Goal: Task Accomplishment & Management: Manage account settings

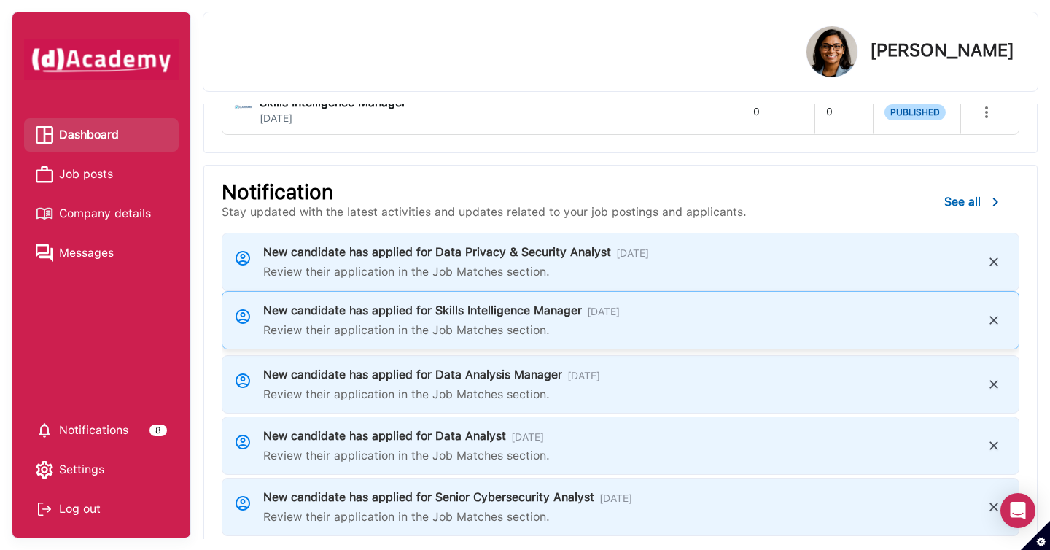
scroll to position [504, 0]
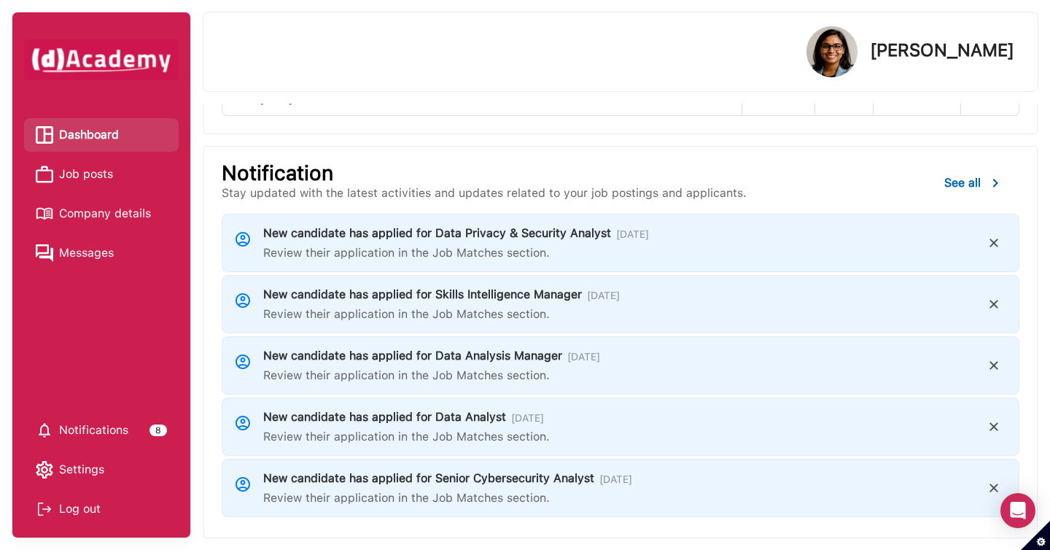
click at [104, 175] on span "Job posts" at bounding box center [86, 174] width 54 height 22
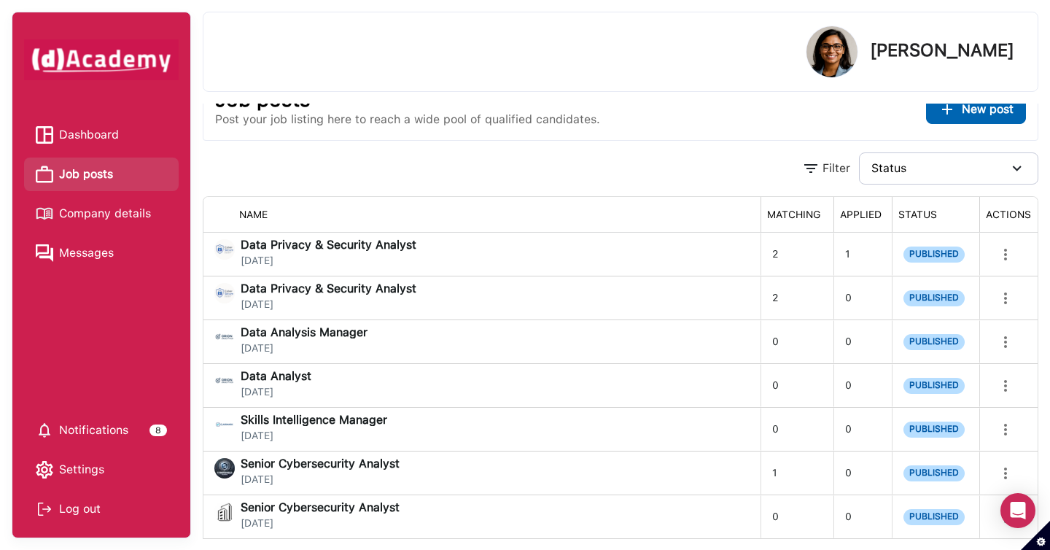
scroll to position [30, 0]
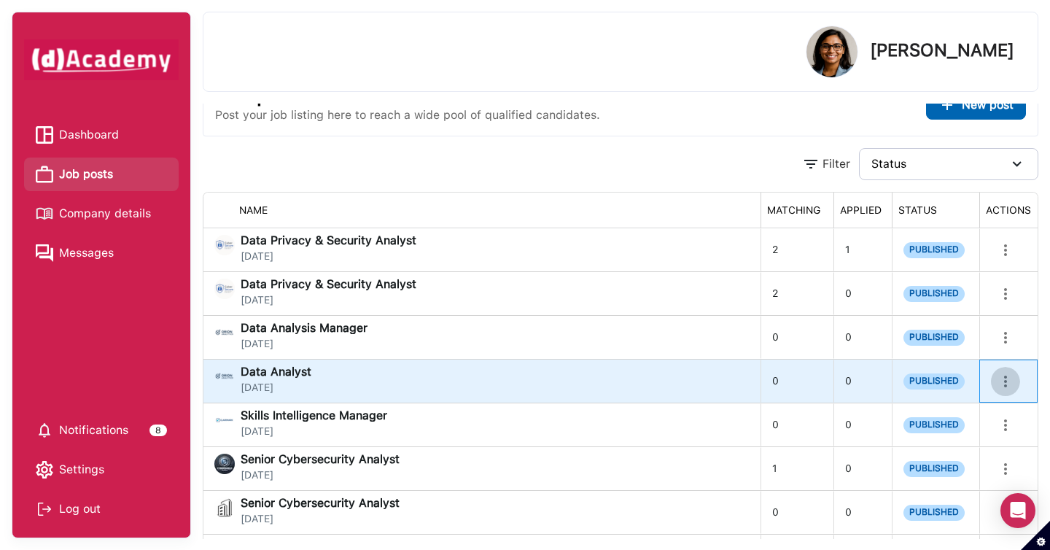
click at [1001, 384] on icon "more" at bounding box center [1005, 381] width 17 height 17
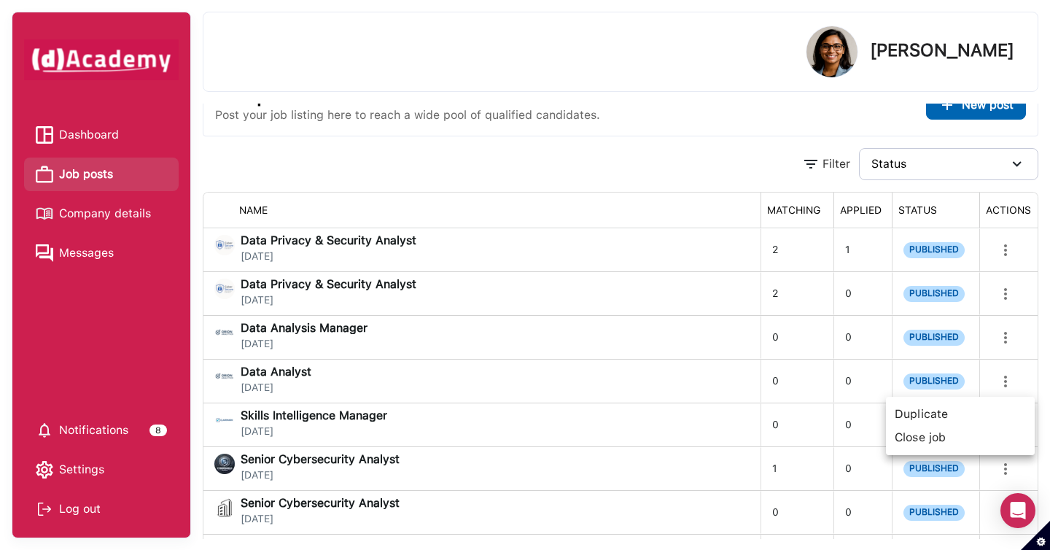
click at [927, 417] on span "Duplicate" at bounding box center [960, 413] width 137 height 23
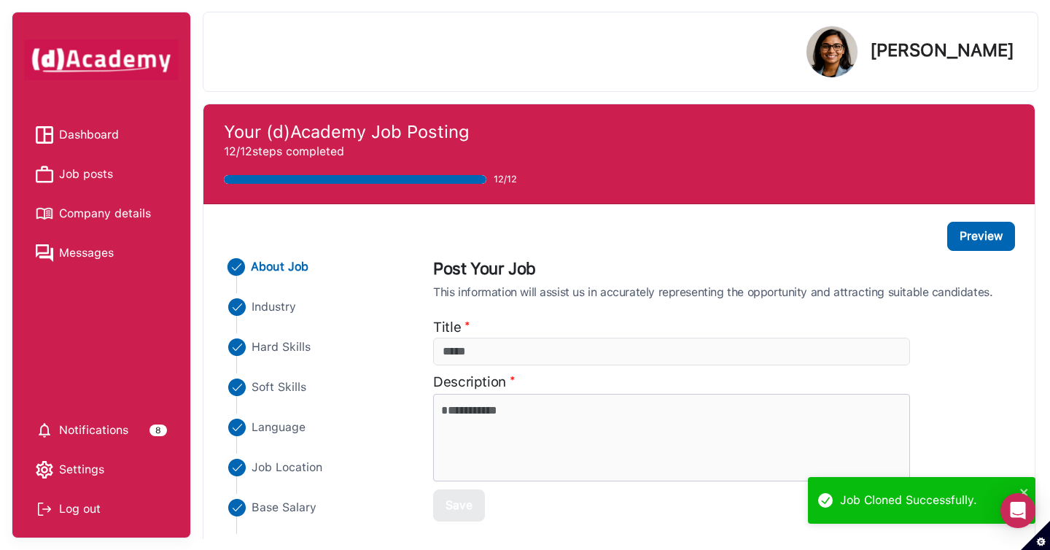
type input "**********"
type textarea "**********"
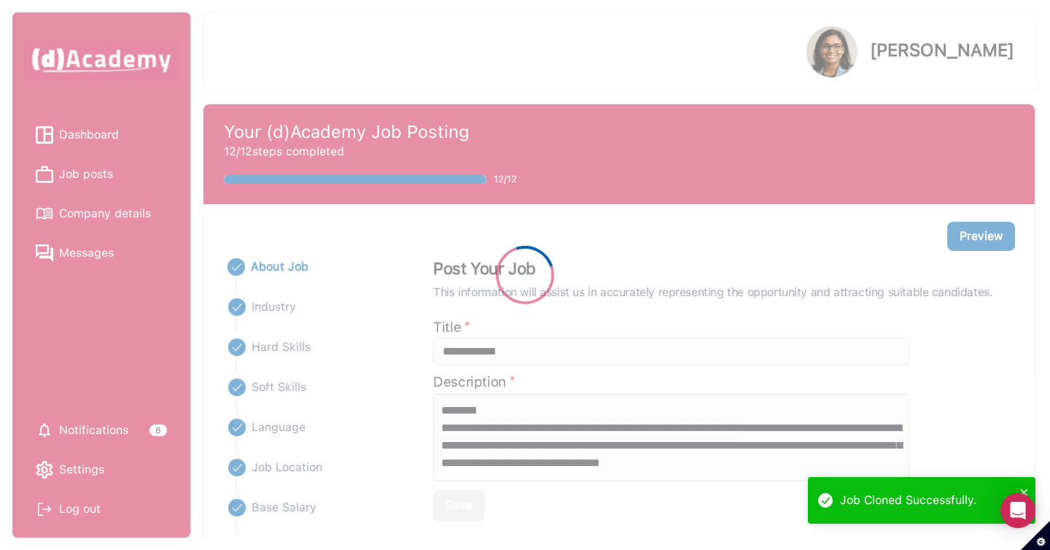
click at [285, 428] on div at bounding box center [525, 275] width 1050 height 550
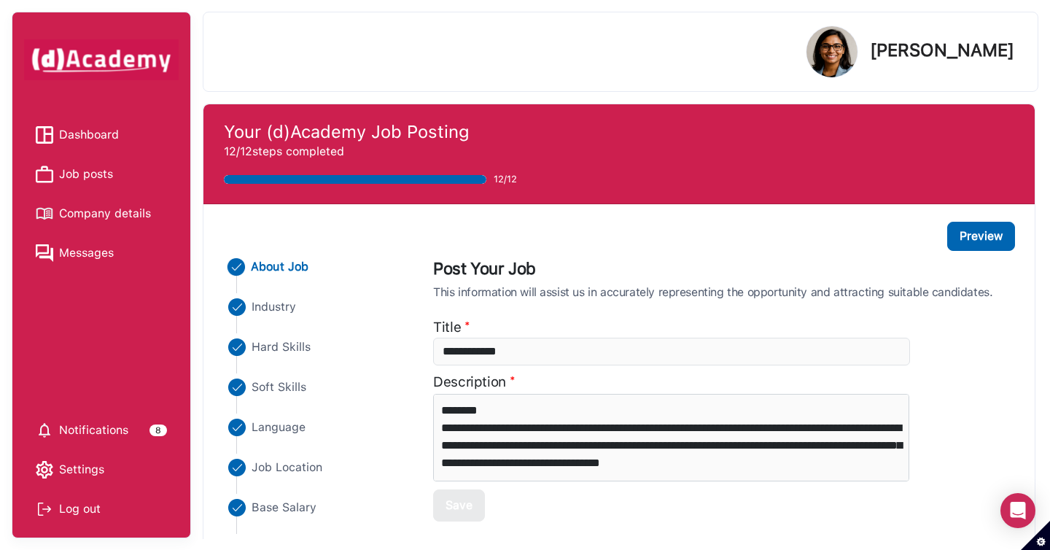
click at [286, 426] on span "Language" at bounding box center [278, 426] width 54 height 17
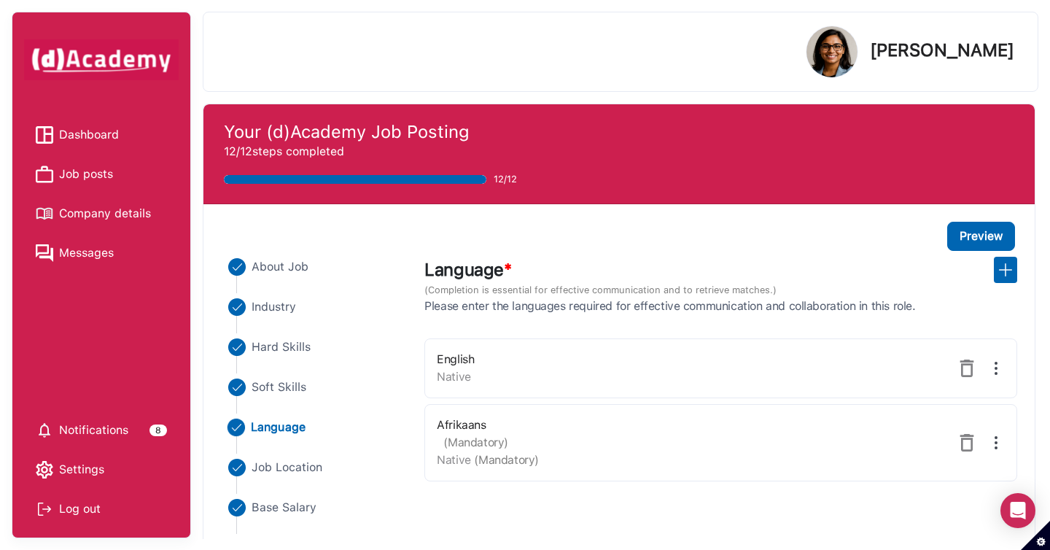
click at [91, 174] on span "Job posts" at bounding box center [86, 174] width 54 height 22
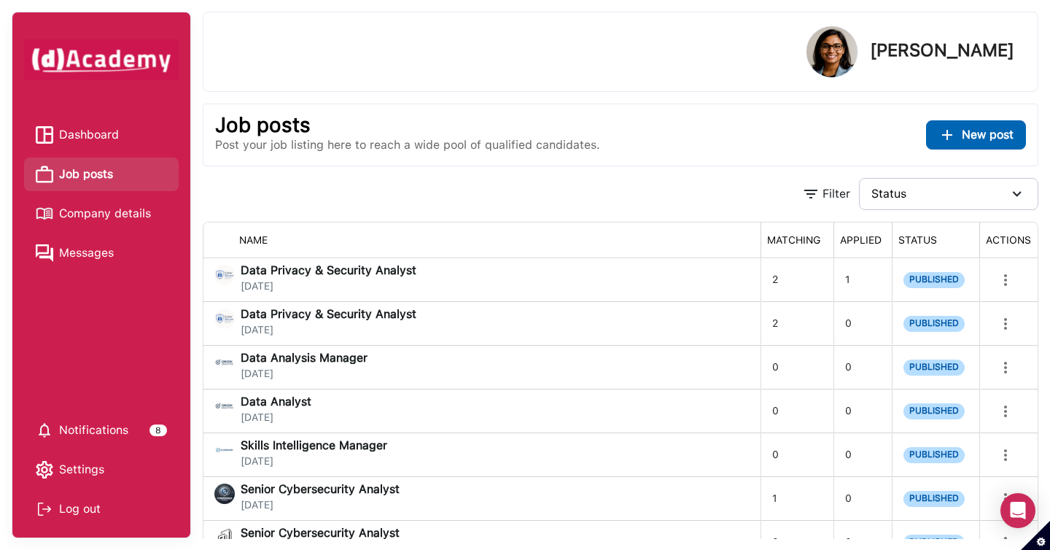
scroll to position [9, 0]
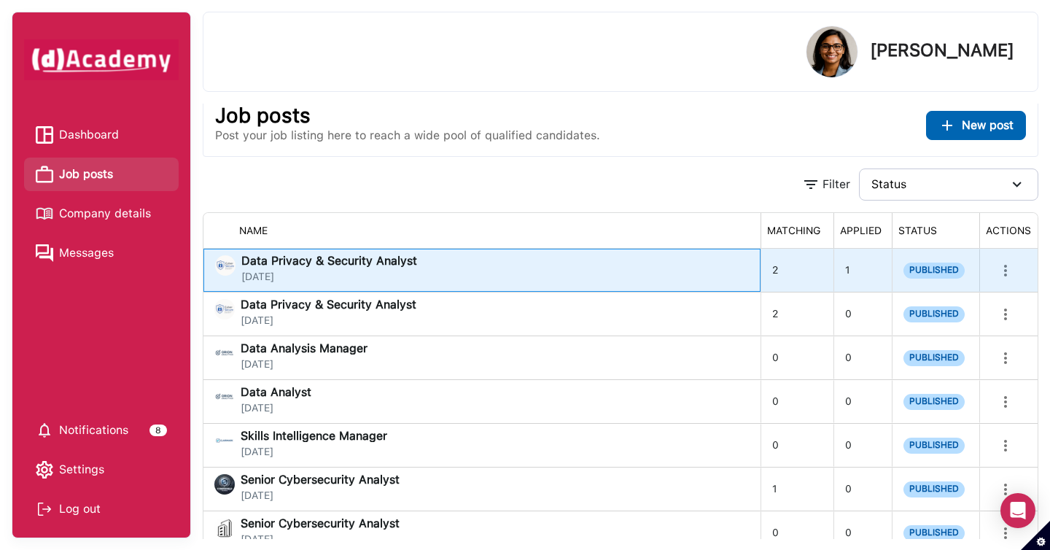
click at [508, 274] on div "Data Privacy & Security Analyst [DATE]" at bounding box center [482, 269] width 534 height 29
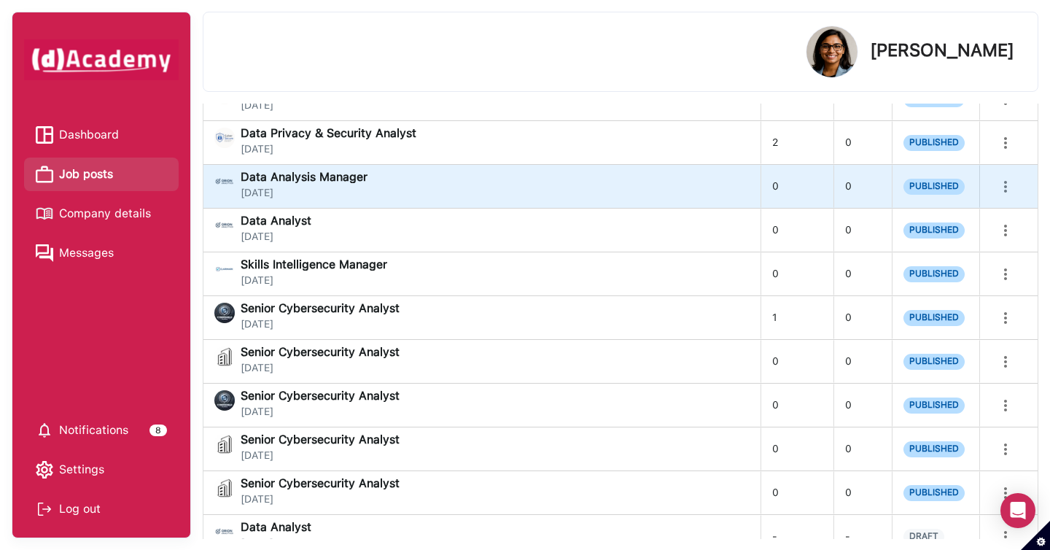
scroll to position [313, 0]
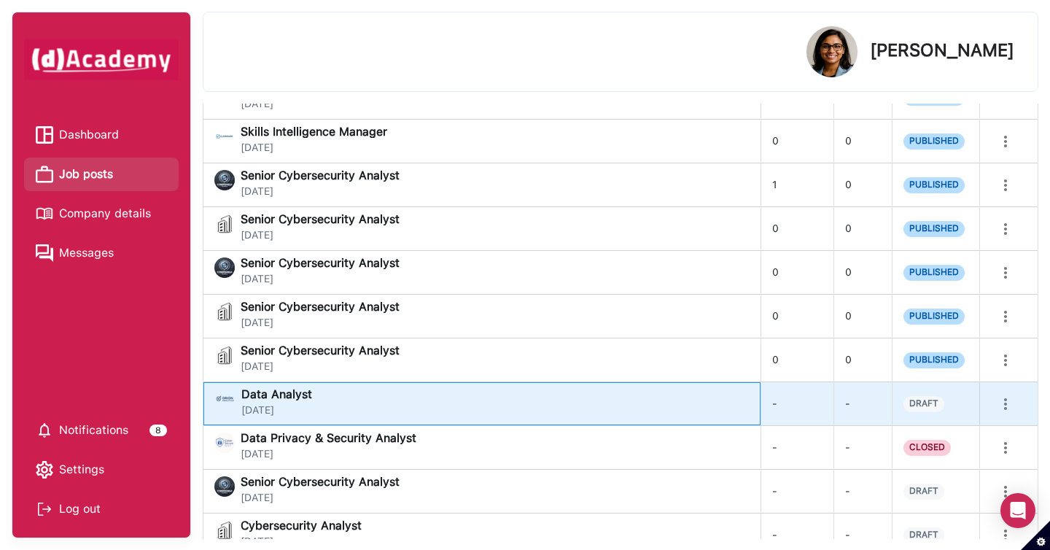
click at [636, 399] on div "Data Analyst [DATE]" at bounding box center [482, 403] width 534 height 29
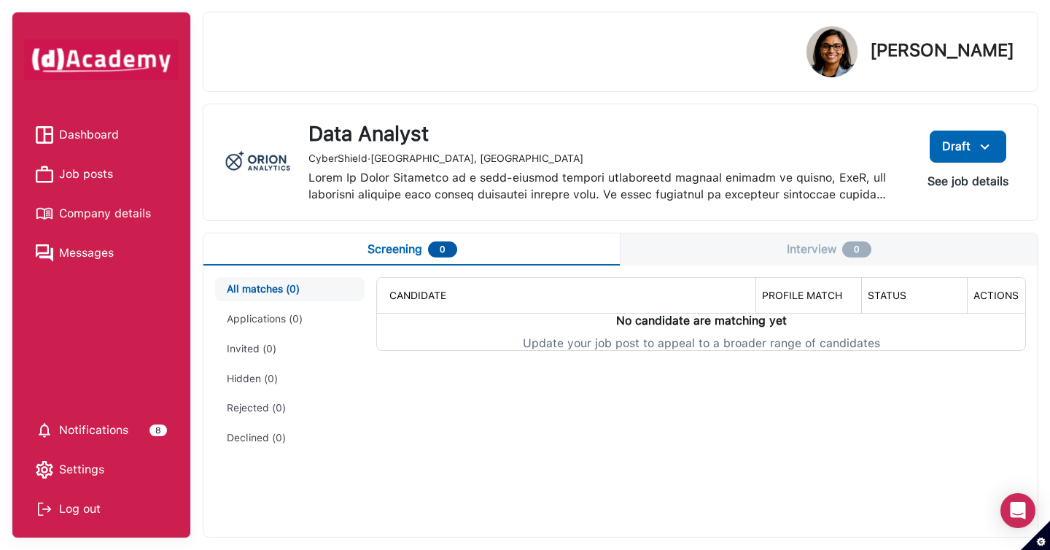
click at [975, 182] on button "See job details" at bounding box center [968, 181] width 104 height 26
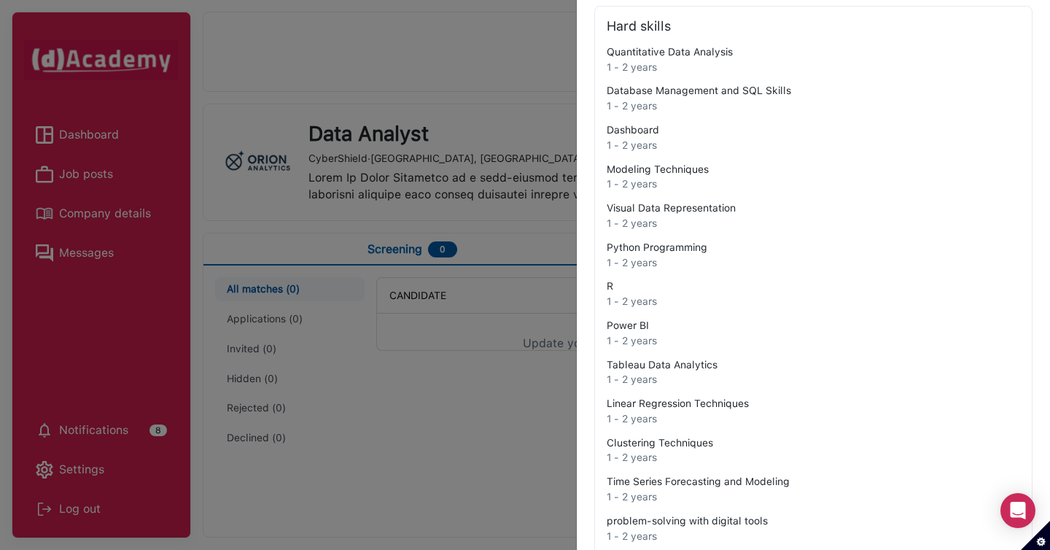
scroll to position [273, 0]
click at [489, 371] on div at bounding box center [525, 275] width 1050 height 550
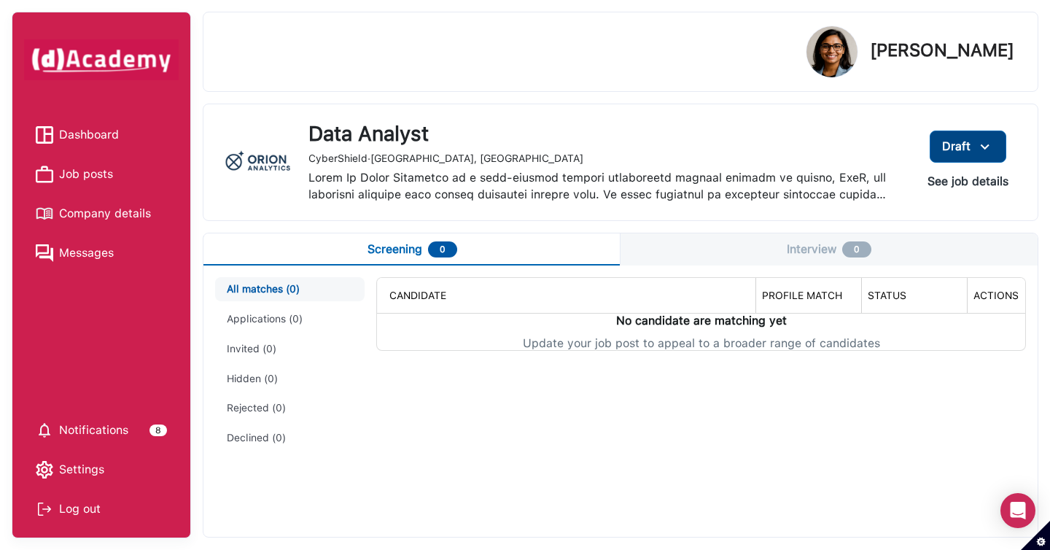
click at [984, 148] on img at bounding box center [984, 147] width 17 height 18
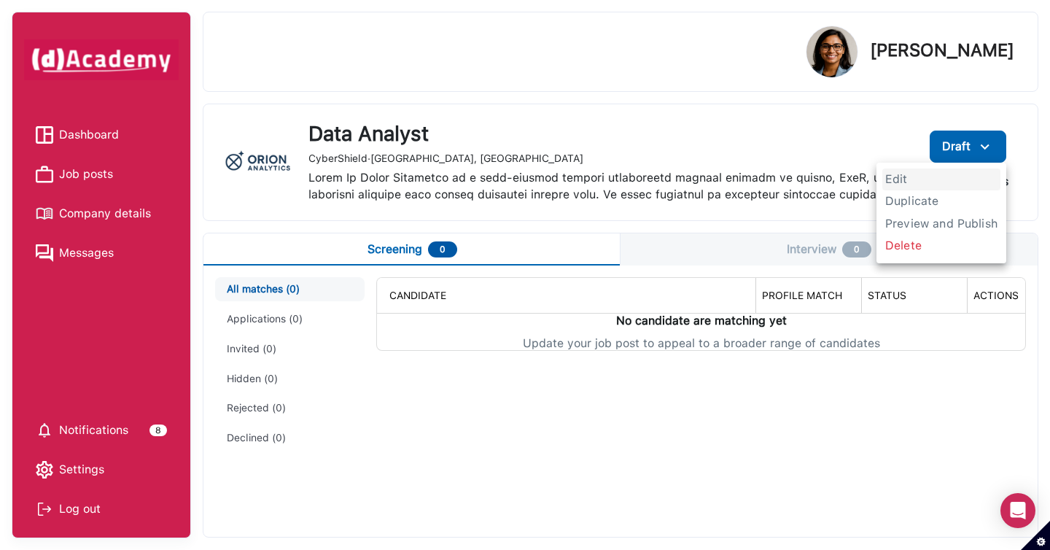
click at [901, 180] on span "Edit" at bounding box center [941, 179] width 118 height 22
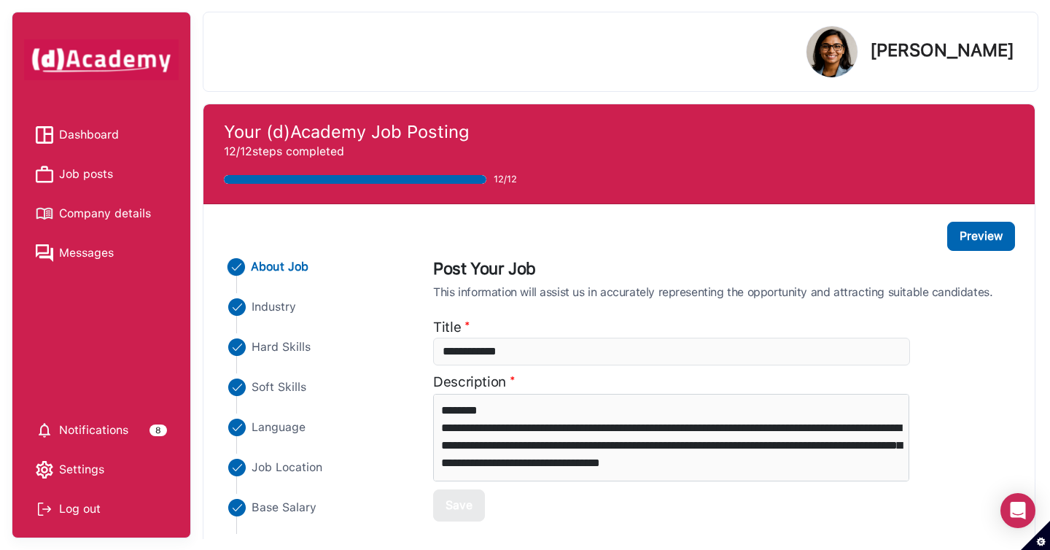
click at [285, 348] on span "Hard Skills" at bounding box center [280, 346] width 59 height 17
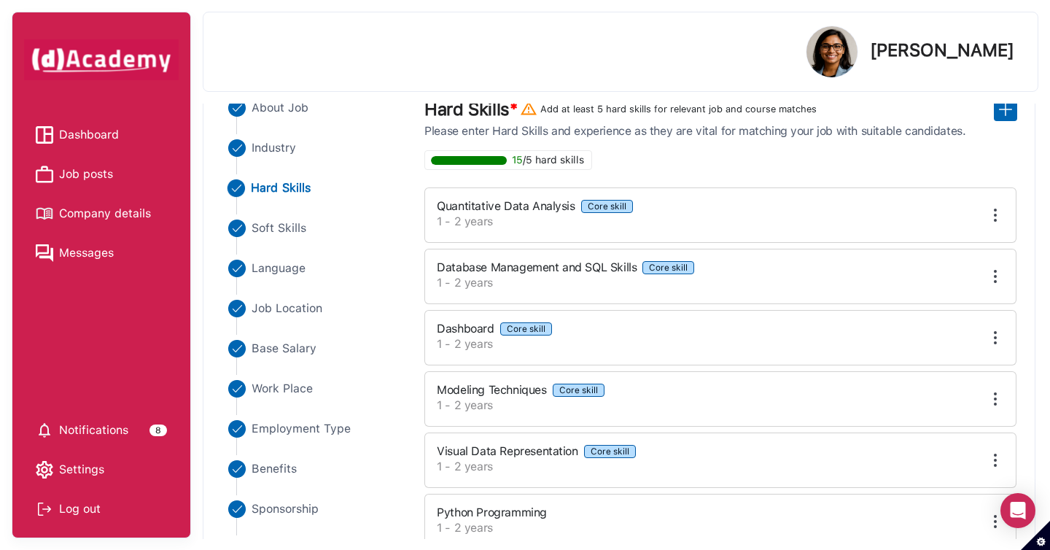
scroll to position [133, 0]
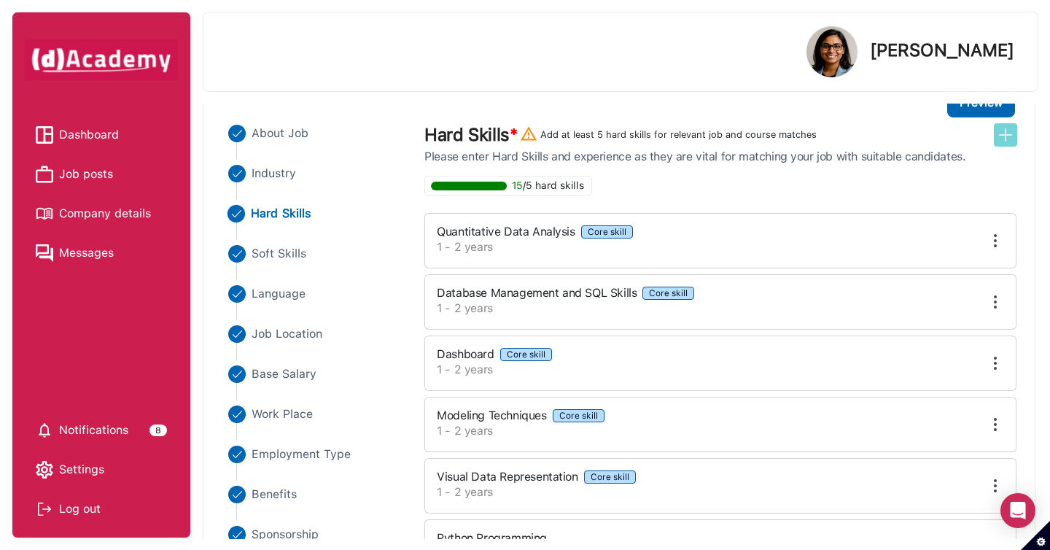
click at [1007, 131] on img at bounding box center [1005, 134] width 17 height 17
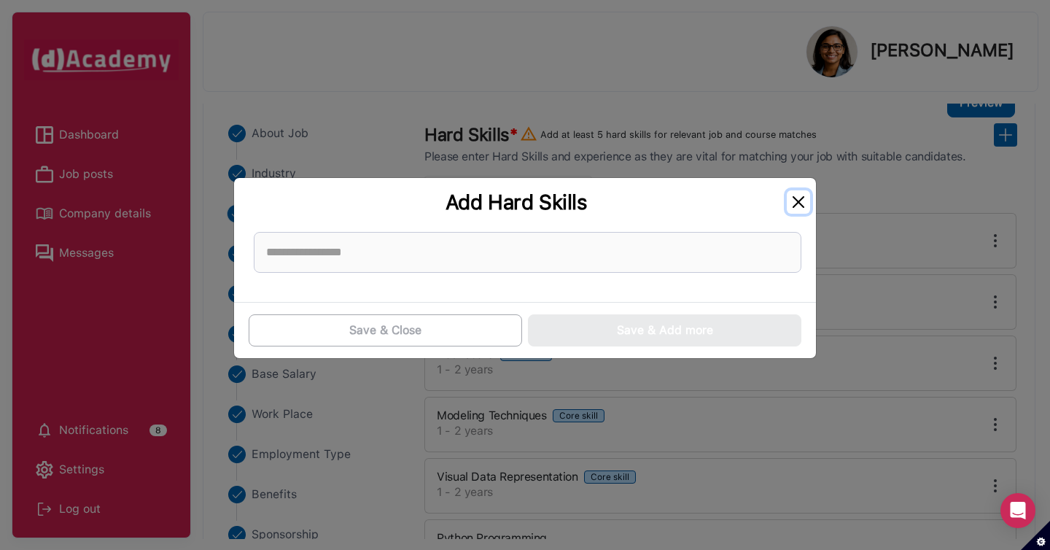
click at [808, 205] on button "Close" at bounding box center [798, 201] width 23 height 23
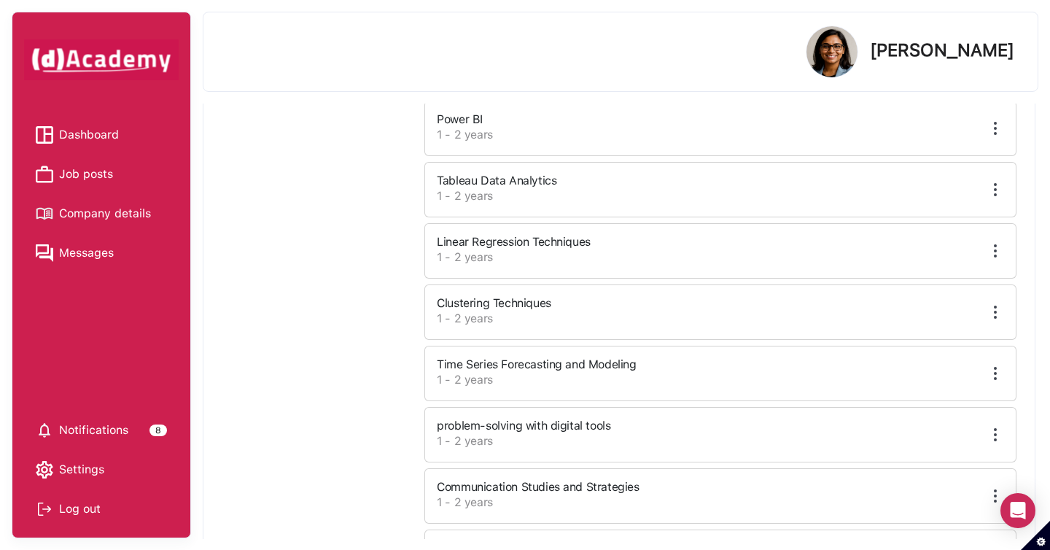
scroll to position [738, 0]
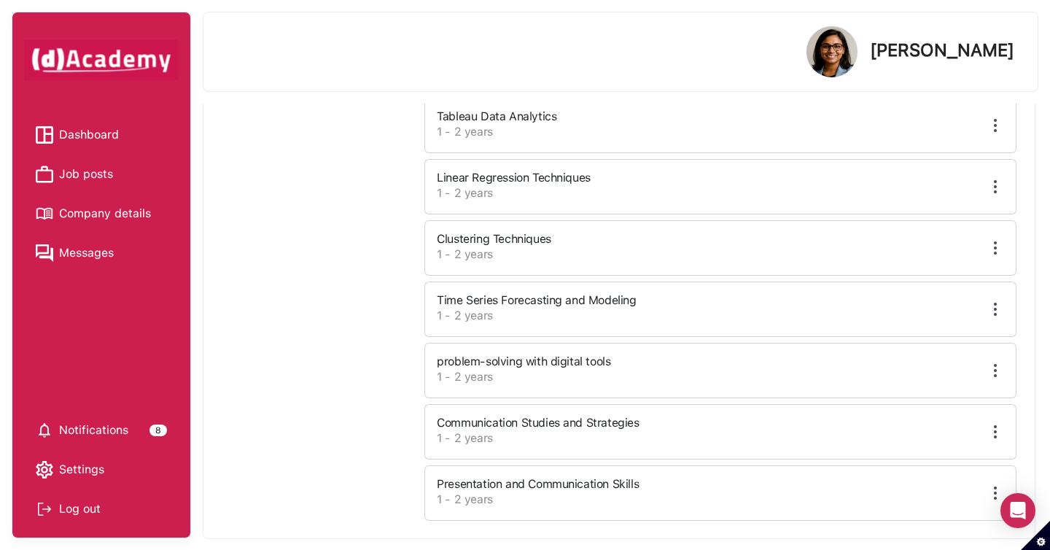
click at [992, 489] on img at bounding box center [994, 492] width 17 height 17
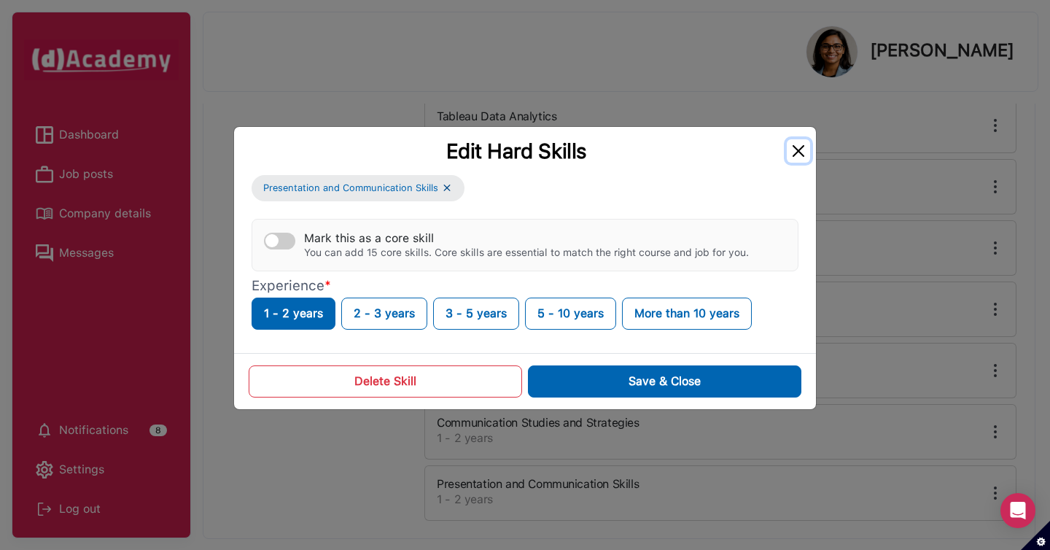
click at [797, 147] on button "Close" at bounding box center [798, 150] width 23 height 23
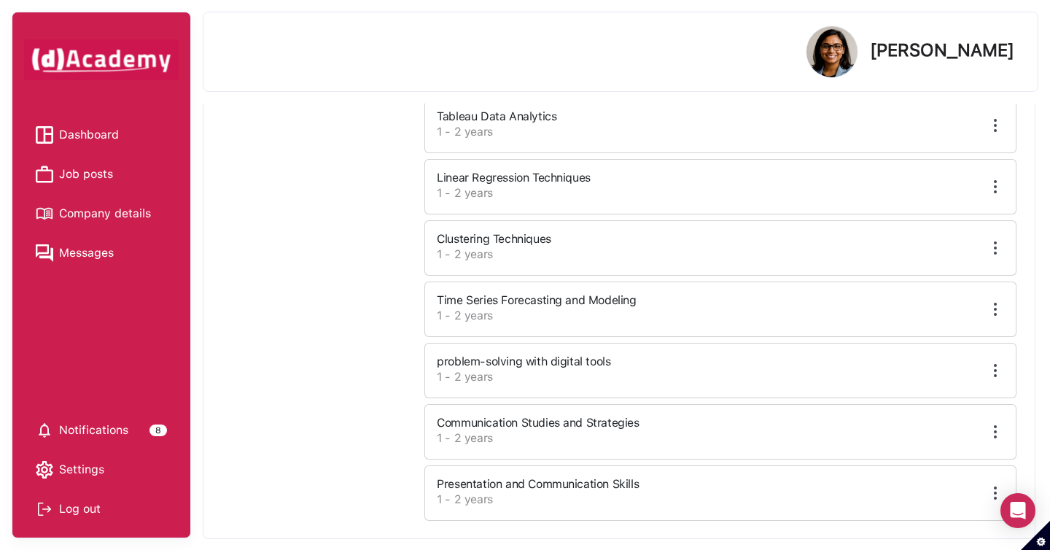
click at [996, 427] on img at bounding box center [994, 431] width 17 height 17
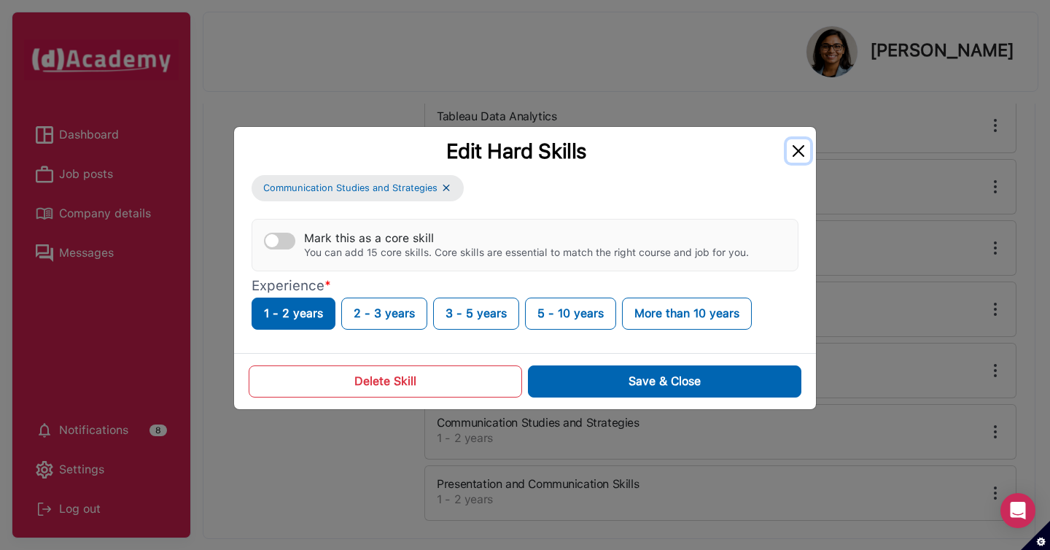
click at [795, 150] on button "Close" at bounding box center [798, 150] width 23 height 23
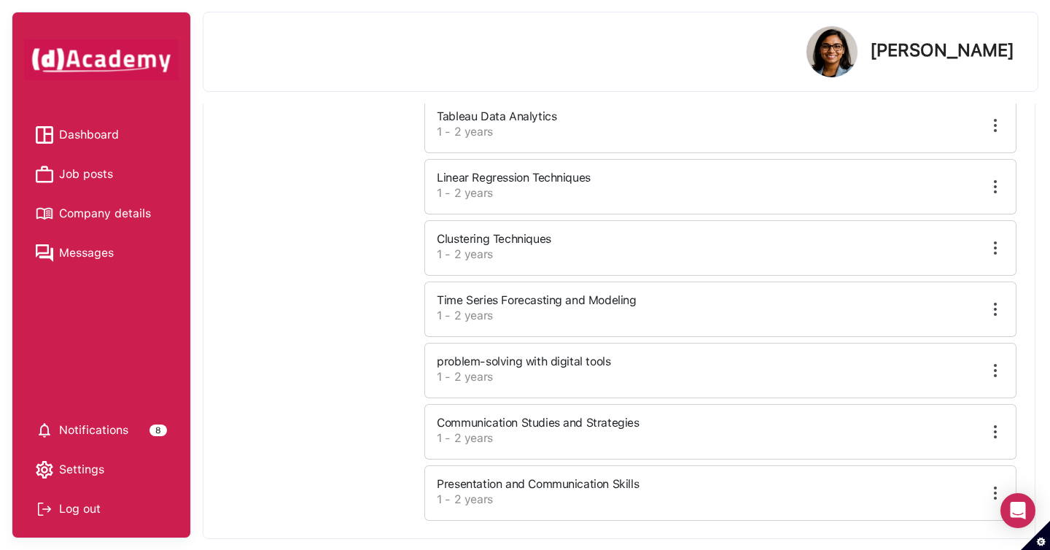
click at [994, 370] on img at bounding box center [994, 370] width 17 height 17
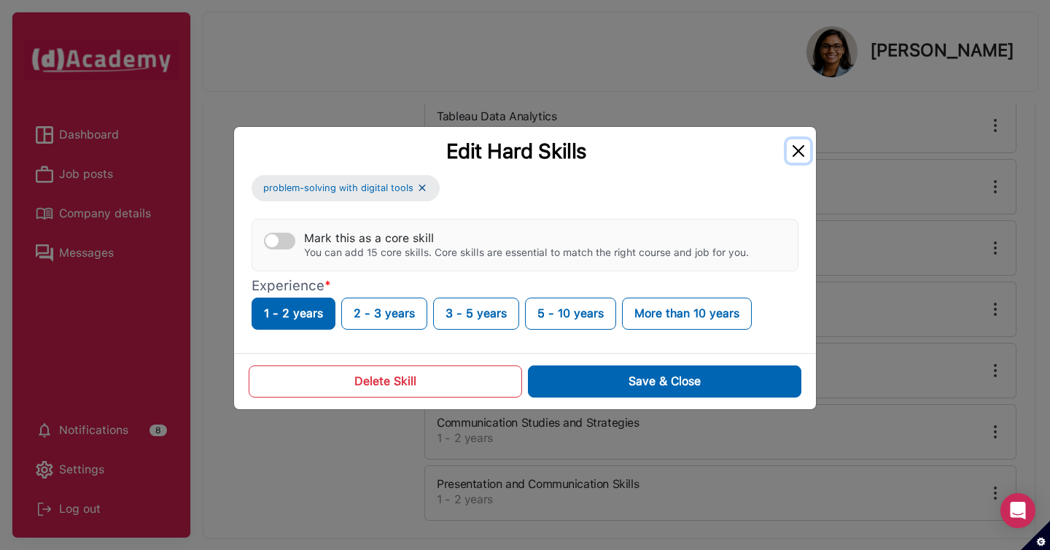
click at [801, 152] on button "Close" at bounding box center [798, 150] width 23 height 23
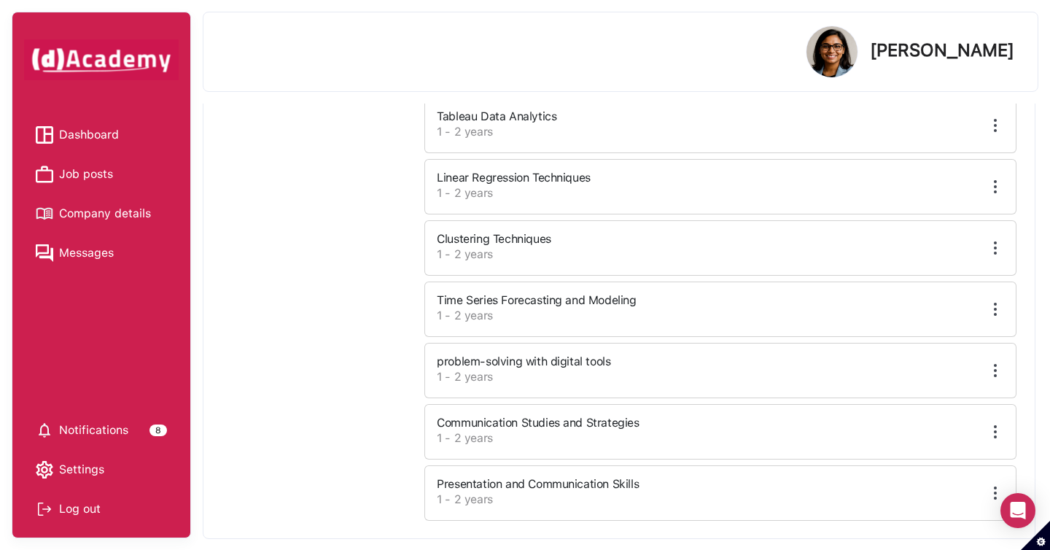
click at [995, 305] on img at bounding box center [994, 308] width 17 height 17
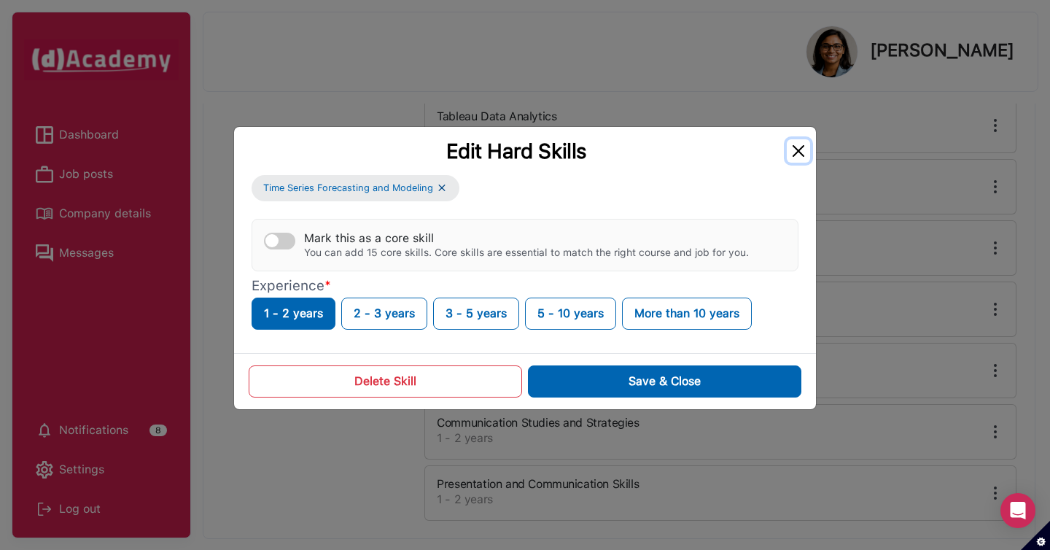
click at [803, 155] on button "Close" at bounding box center [798, 150] width 23 height 23
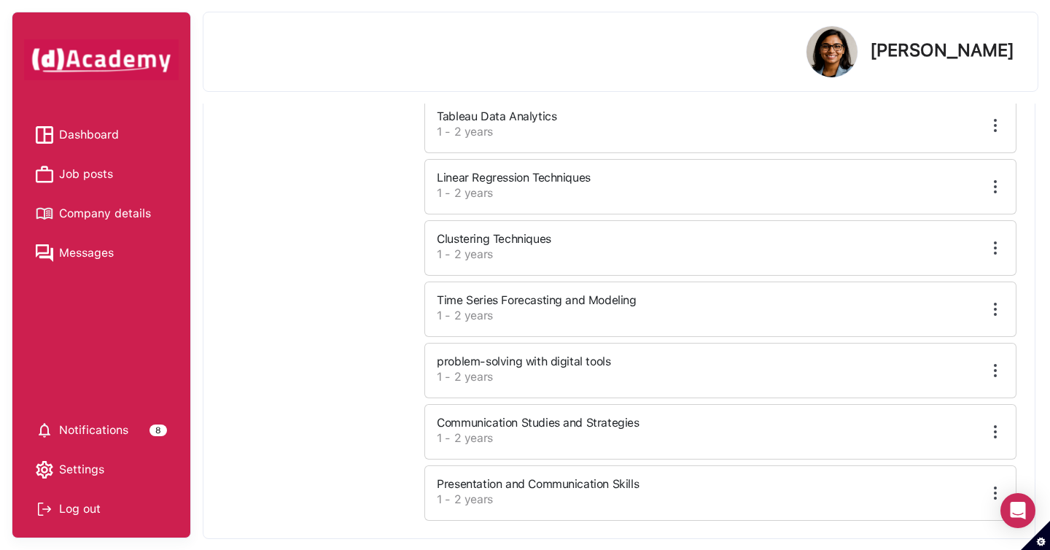
click at [995, 248] on img at bounding box center [994, 247] width 17 height 17
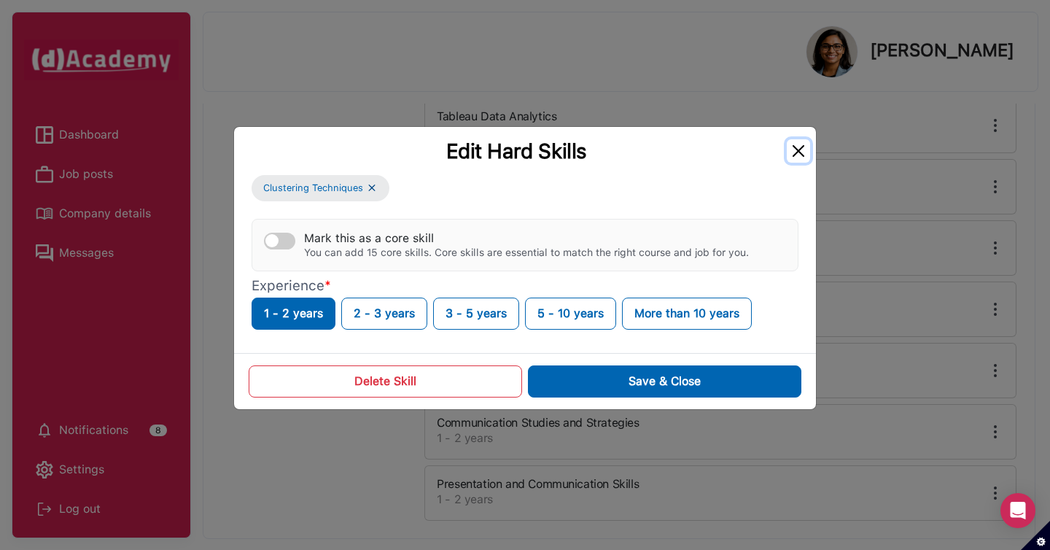
click at [798, 146] on button "Close" at bounding box center [798, 150] width 23 height 23
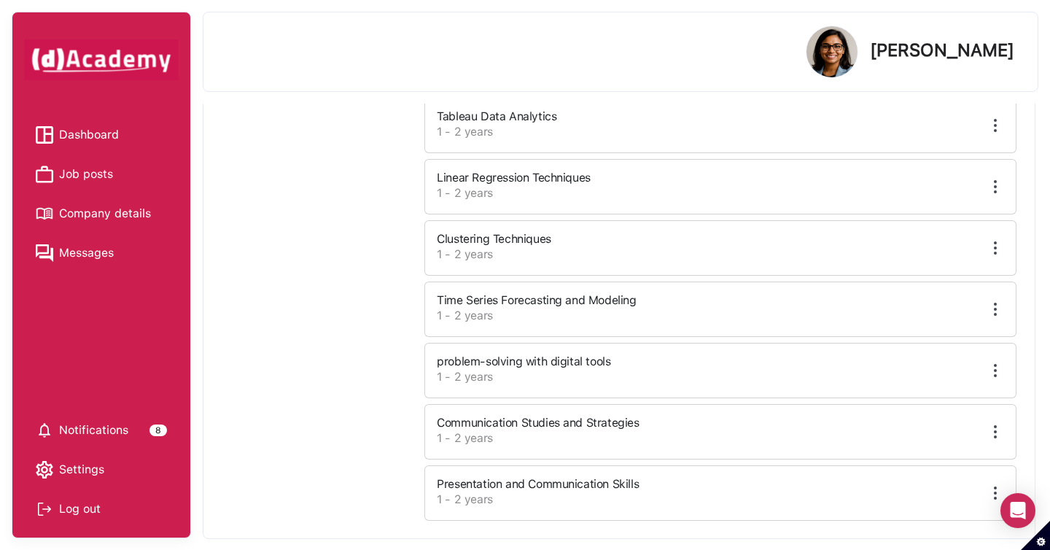
click at [997, 184] on img at bounding box center [994, 186] width 17 height 17
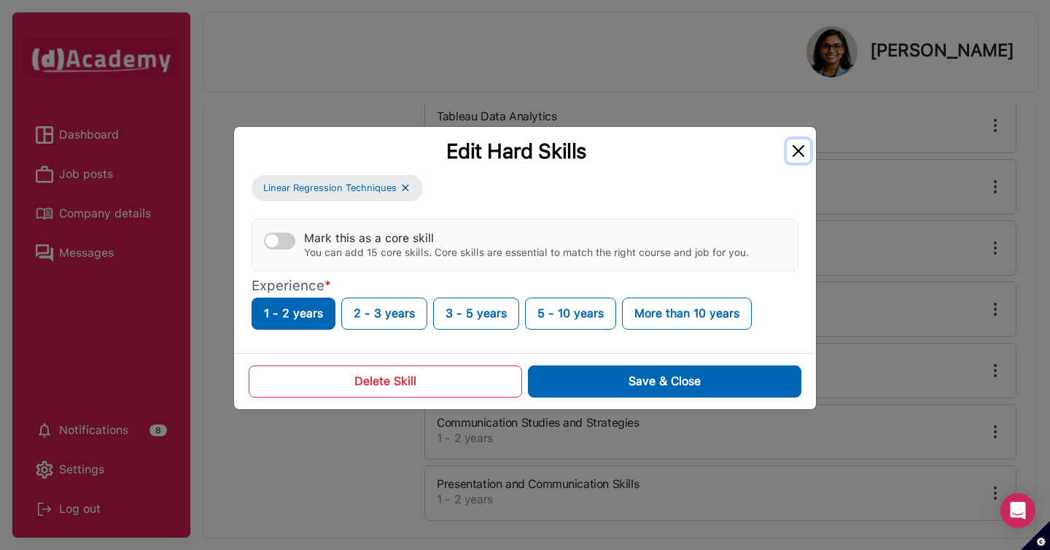
click at [800, 153] on button "Close" at bounding box center [798, 150] width 23 height 23
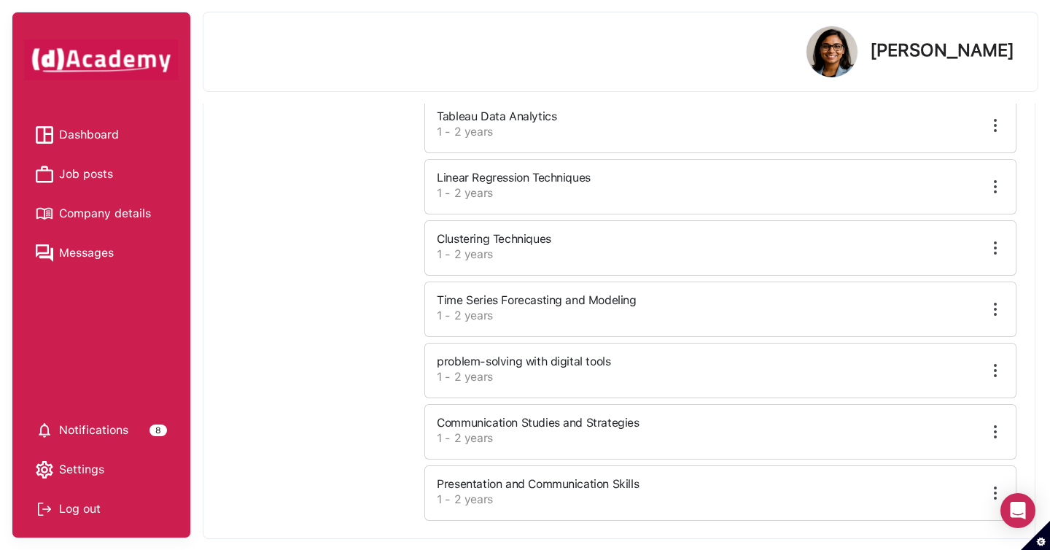
click at [991, 122] on img at bounding box center [994, 125] width 17 height 17
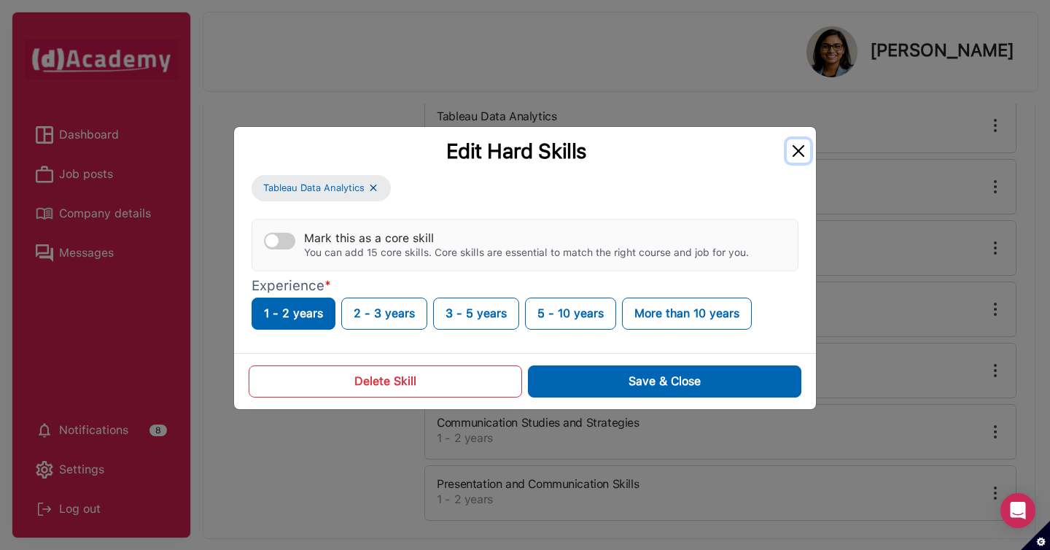
click at [798, 157] on button "Close" at bounding box center [798, 150] width 23 height 23
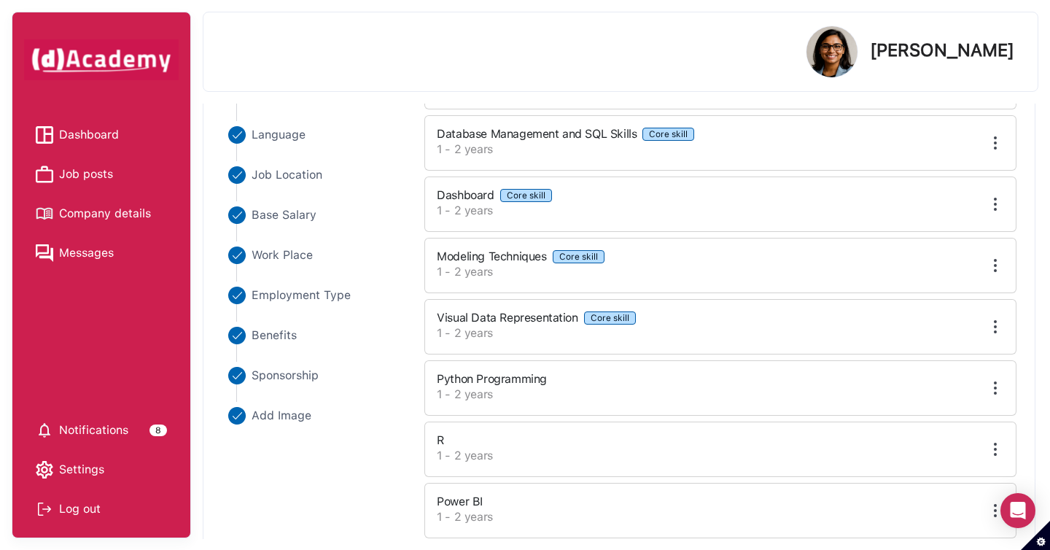
scroll to position [288, 0]
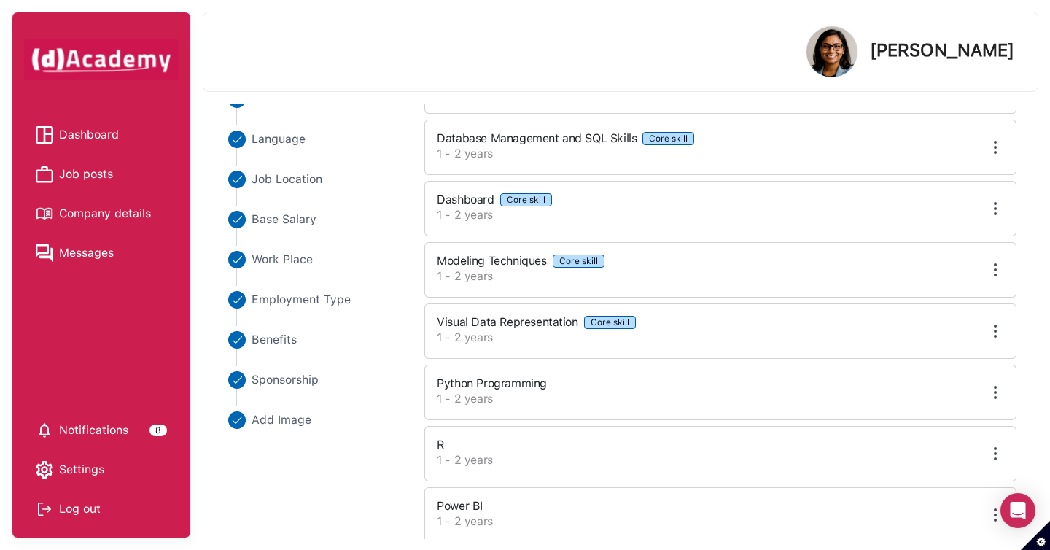
click at [993, 510] on img at bounding box center [994, 514] width 17 height 17
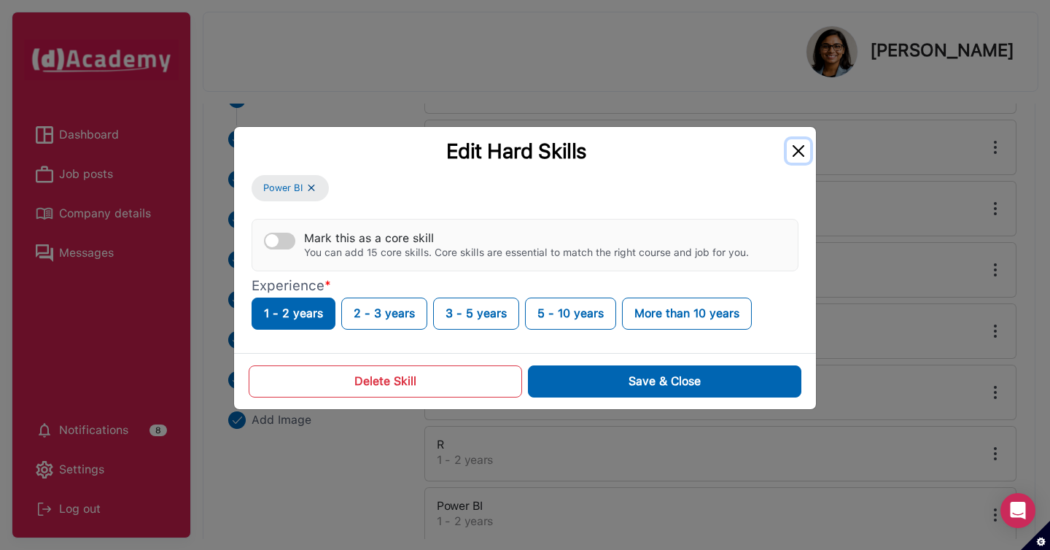
click at [798, 147] on button "Close" at bounding box center [798, 150] width 23 height 23
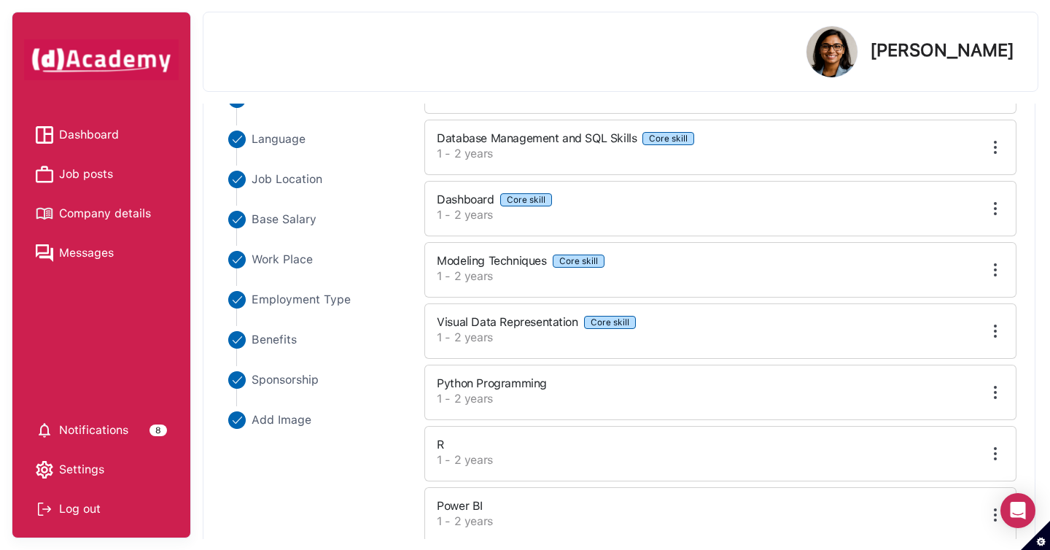
click at [994, 451] on img at bounding box center [994, 453] width 17 height 17
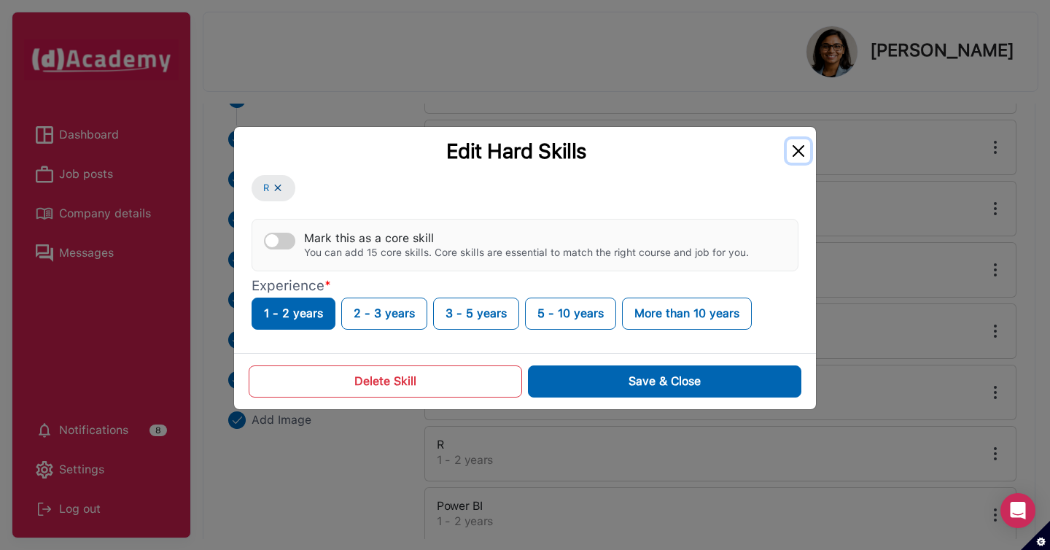
click at [800, 152] on button "Close" at bounding box center [798, 150] width 23 height 23
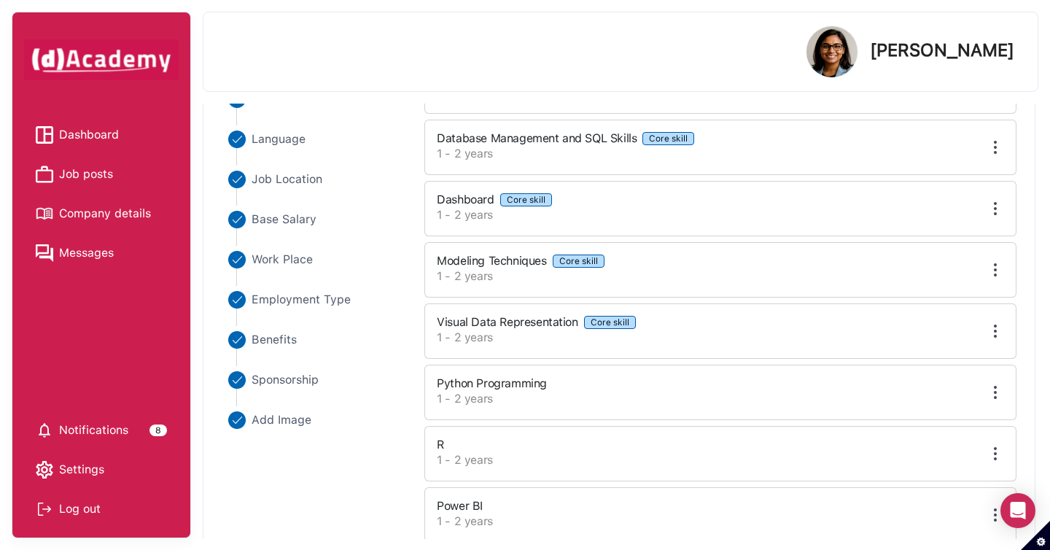
click at [991, 393] on img at bounding box center [994, 391] width 17 height 17
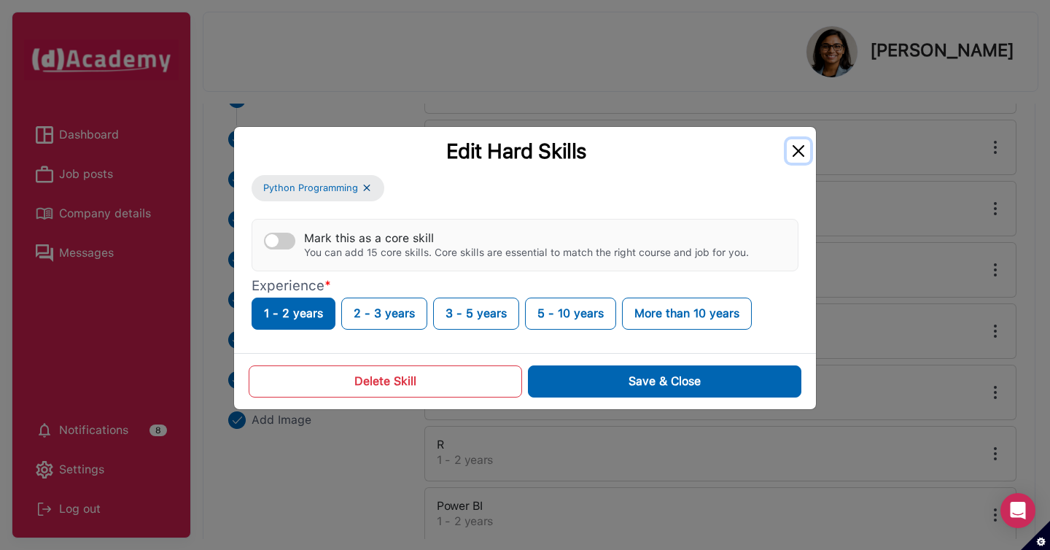
click at [798, 152] on button "Close" at bounding box center [798, 150] width 23 height 23
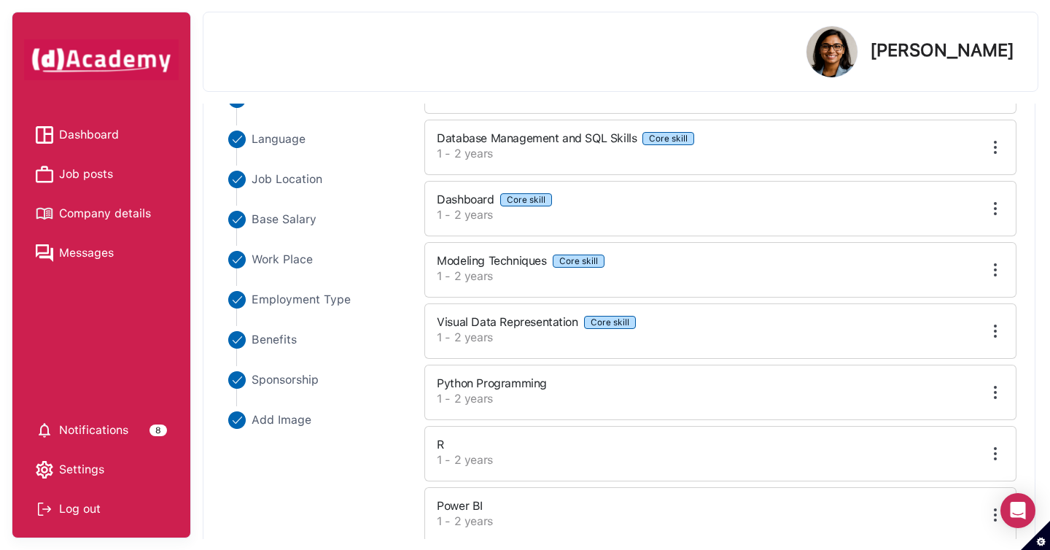
click at [993, 330] on img at bounding box center [994, 330] width 17 height 17
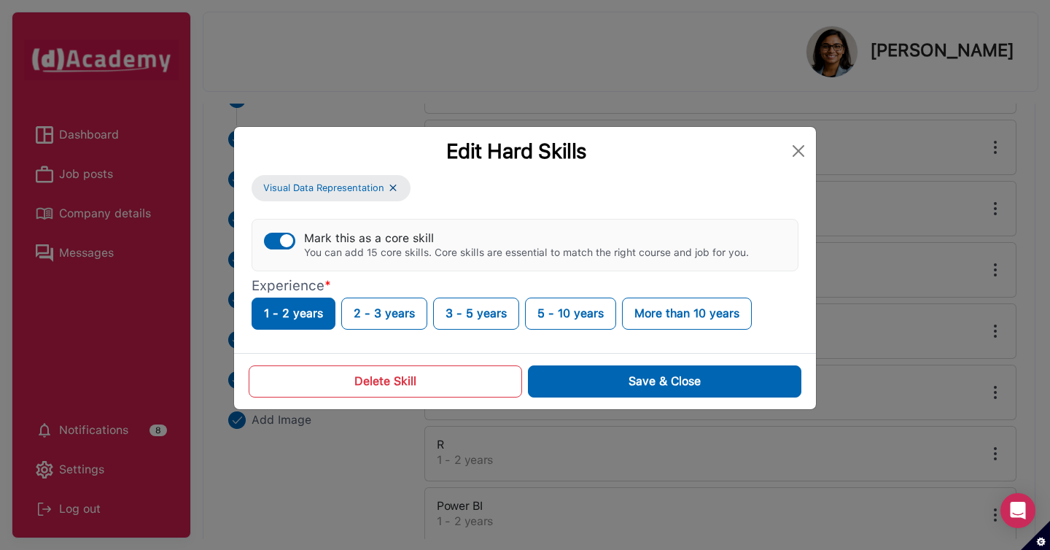
click at [284, 237] on div "button" at bounding box center [286, 240] width 13 height 13
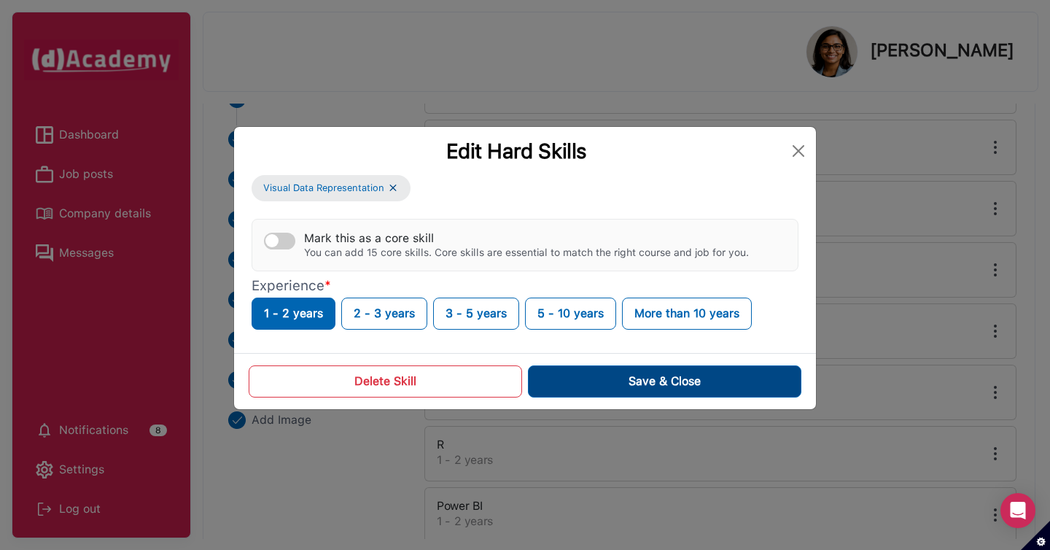
click at [577, 386] on button "Save & Close" at bounding box center [664, 381] width 273 height 32
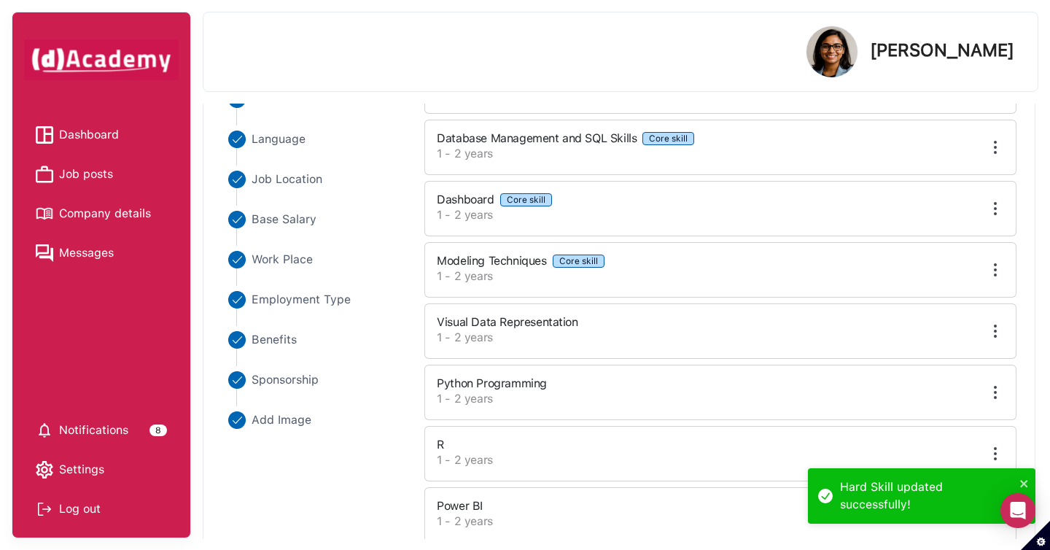
click at [992, 270] on img at bounding box center [994, 269] width 17 height 17
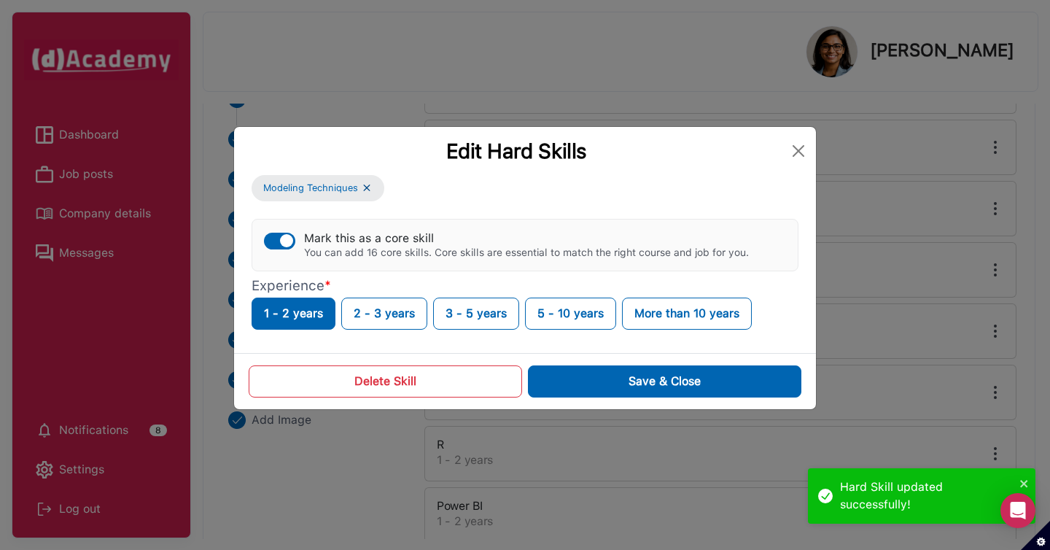
click at [283, 247] on button "Mark this as a core skill You can add 16 core skills. Core skills are essential…" at bounding box center [279, 241] width 31 height 17
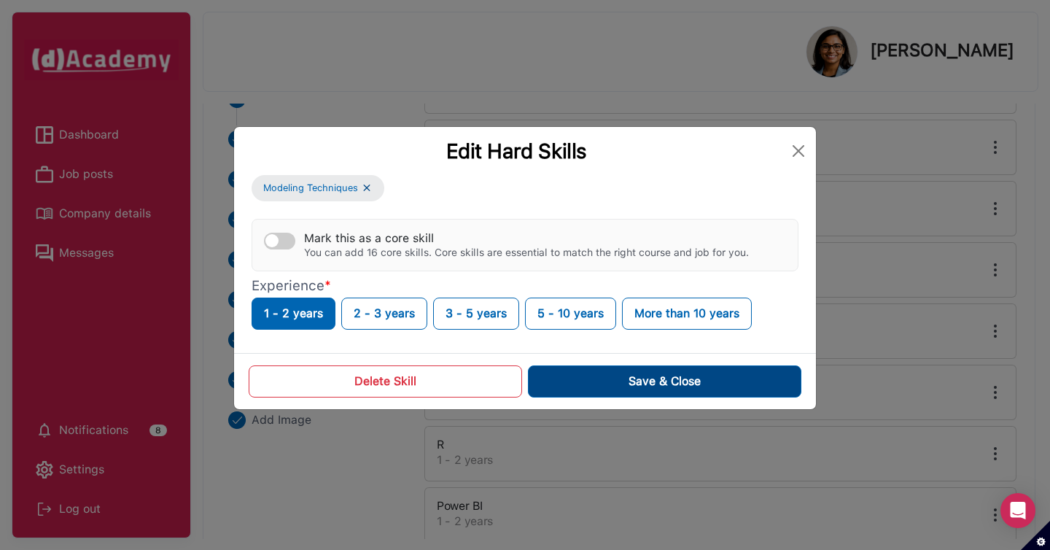
click at [606, 374] on button "Save & Close" at bounding box center [664, 381] width 273 height 32
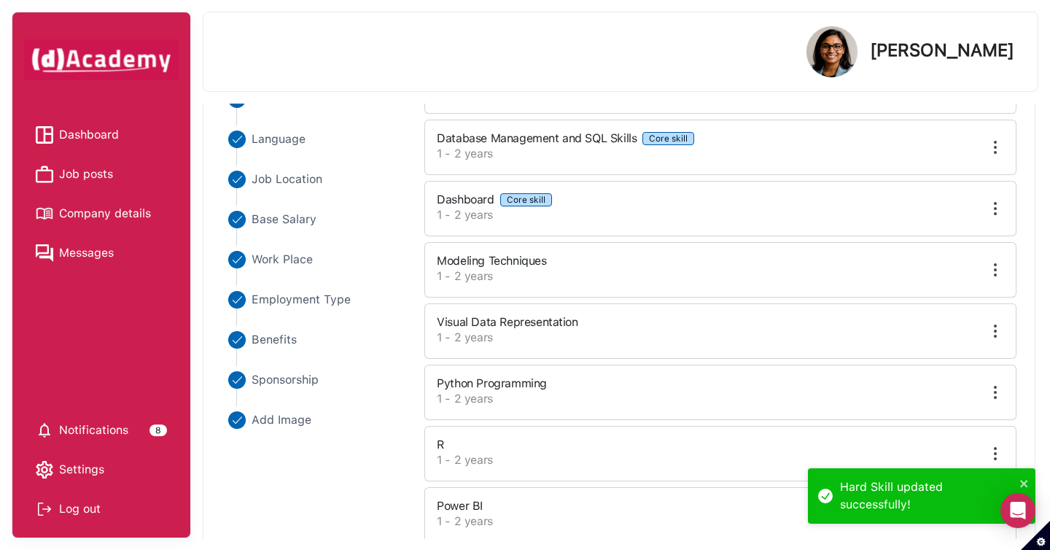
click at [997, 276] on img at bounding box center [994, 269] width 17 height 17
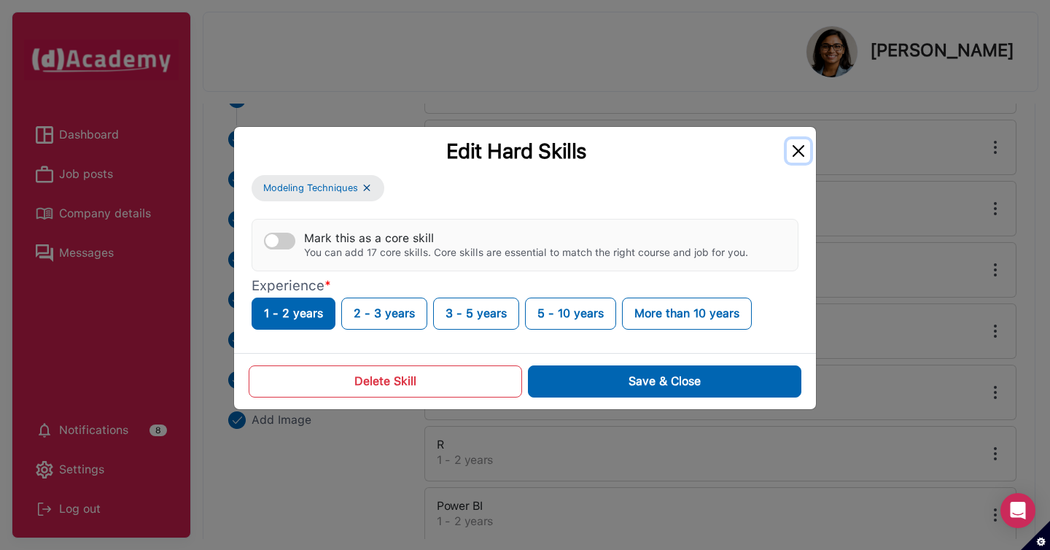
click at [795, 152] on button "Close" at bounding box center [798, 150] width 23 height 23
